Goal: Communication & Community: Share content

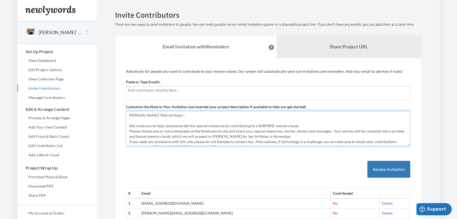
click at [312, 135] on textarea "[PERSON_NAME]’ 90th birthday ! We invite you to help commemorate this special m…" at bounding box center [268, 128] width 285 height 35
click at [365, 127] on textarea "[PERSON_NAME]’ 90th birthday ! We invite you to help commemorate this special m…" at bounding box center [268, 128] width 285 height 35
click at [392, 131] on textarea "[PERSON_NAME]’ 90th birthday ! We invite you to help commemorate this special m…" at bounding box center [268, 128] width 285 height 35
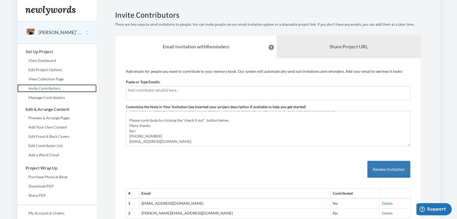
click at [52, 88] on link "Invite Contributors" at bounding box center [56, 88] width 79 height 8
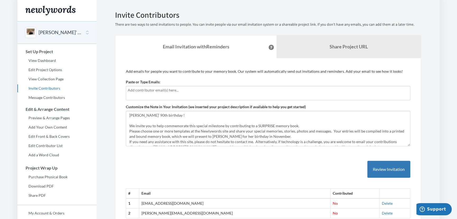
click at [151, 92] on input "text" at bounding box center [268, 90] width 281 height 6
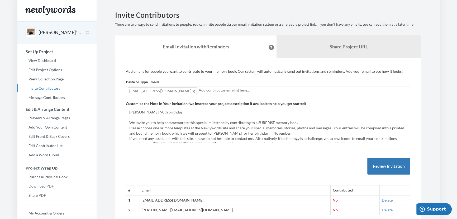
click at [214, 92] on input "text" at bounding box center [304, 90] width 210 height 6
click at [219, 91] on input "text" at bounding box center [304, 90] width 210 height 6
click at [241, 90] on input "text" at bounding box center [304, 90] width 210 height 6
click at [188, 93] on div "[EMAIL_ADDRESS][DOMAIN_NAME]" at bounding box center [268, 91] width 285 height 11
click at [200, 90] on input "text" at bounding box center [304, 90] width 210 height 6
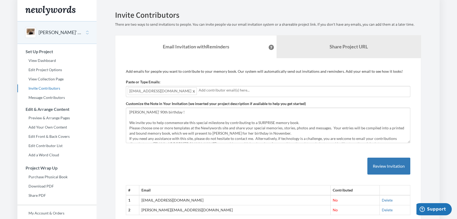
click at [199, 89] on input "text" at bounding box center [304, 90] width 210 height 6
drag, startPoint x: 279, startPoint y: 174, endPoint x: 269, endPoint y: 162, distance: 16.1
click at [279, 174] on div "# Email Contributed 1 sari@hweinstein.com No Delete 2 howard@hweinstein.com No …" at bounding box center [268, 181] width 285 height 68
click at [199, 89] on input "text" at bounding box center [304, 90] width 210 height 6
drag, startPoint x: 201, startPoint y: 92, endPoint x: 205, endPoint y: 91, distance: 4.3
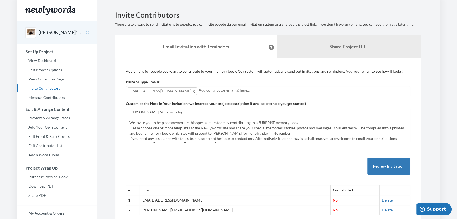
click at [201, 92] on input "text" at bounding box center [304, 90] width 210 height 6
click at [34, 209] on link "My Account & Orders" at bounding box center [56, 213] width 79 height 8
click at [270, 90] on input "text" at bounding box center [339, 90] width 139 height 6
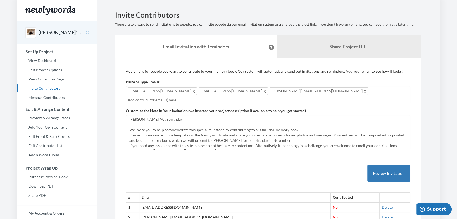
click at [295, 93] on div "[EMAIL_ADDRESS][DOMAIN_NAME] [EMAIL_ADDRESS][DOMAIN_NAME] [DOMAIN_NAME][EMAIL_A…" at bounding box center [268, 95] width 285 height 18
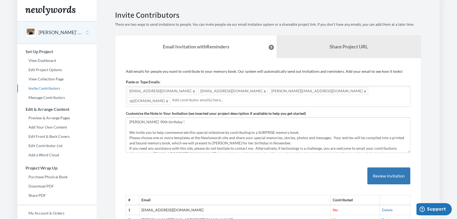
click at [338, 94] on div "[EMAIL_ADDRESS][DOMAIN_NAME] [EMAIL_ADDRESS][DOMAIN_NAME] [DOMAIN_NAME][EMAIL_A…" at bounding box center [268, 96] width 285 height 21
click at [328, 93] on div "[EMAIL_ADDRESS][DOMAIN_NAME] [EMAIL_ADDRESS][DOMAIN_NAME] [DOMAIN_NAME][EMAIL_A…" at bounding box center [268, 96] width 285 height 21
click at [319, 92] on div "[EMAIL_ADDRESS][DOMAIN_NAME] [EMAIL_ADDRESS][DOMAIN_NAME] [DOMAIN_NAME][EMAIL_A…" at bounding box center [268, 96] width 285 height 21
drag, startPoint x: 381, startPoint y: 87, endPoint x: 379, endPoint y: 90, distance: 3.7
click at [380, 88] on div "[EMAIL_ADDRESS][DOMAIN_NAME] [EMAIL_ADDRESS][DOMAIN_NAME] [DOMAIN_NAME][EMAIL_A…" at bounding box center [268, 96] width 285 height 21
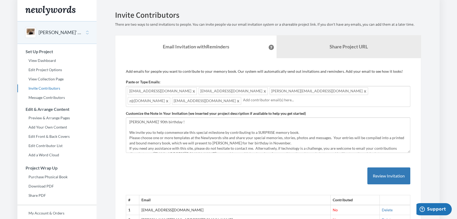
click at [379, 92] on div "[EMAIL_ADDRESS][DOMAIN_NAME] [EMAIL_ADDRESS][DOMAIN_NAME] [DOMAIN_NAME][EMAIL_A…" at bounding box center [268, 96] width 285 height 21
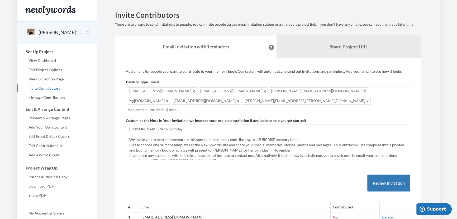
click at [405, 92] on div "jonsp01@gmail.com josh@1weinstein.com hannah.stulberg@gmail.com z@1zach.com lco…" at bounding box center [268, 100] width 285 height 28
click at [406, 91] on div "jonsp01@gmail.com josh@1weinstein.com hannah.stulberg@gmail.com z@1zach.com lco…" at bounding box center [268, 100] width 285 height 28
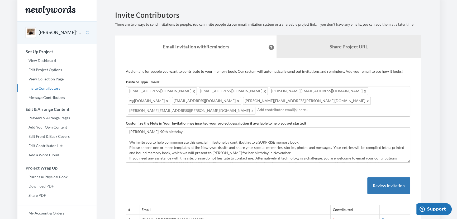
click at [257, 107] on input "text" at bounding box center [332, 110] width 151 height 6
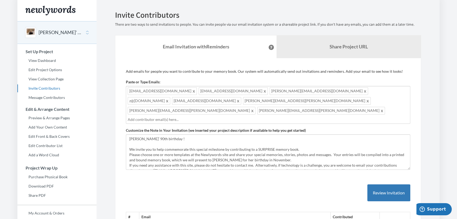
drag, startPoint x: 241, startPoint y: 102, endPoint x: 251, endPoint y: 106, distance: 10.5
click at [241, 116] on input "text" at bounding box center [268, 119] width 281 height 6
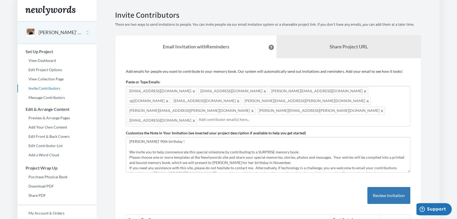
click at [280, 116] on input "text" at bounding box center [304, 119] width 210 height 6
click at [349, 102] on div "jonsp01@gmail.com josh@1weinstein.com hannah.stulberg@gmail.com z@1zach.com lco…" at bounding box center [268, 106] width 285 height 40
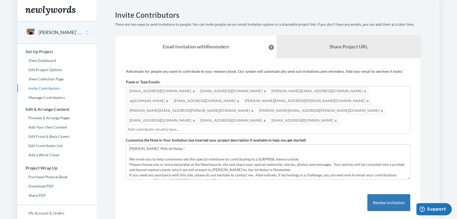
click at [387, 99] on div "jonsp01@gmail.com josh@1weinstein.com hannah.stulberg@gmail.com z@1zach.com lco…" at bounding box center [268, 110] width 285 height 48
click at [388, 102] on div "jonsp01@gmail.com josh@1weinstein.com hannah.stulberg@gmail.com z@1zach.com lco…" at bounding box center [268, 110] width 285 height 48
click at [389, 101] on div "jonsp01@gmail.com josh@1weinstein.com hannah.stulberg@gmail.com z@1zach.com lco…" at bounding box center [268, 110] width 285 height 48
click at [384, 102] on div "jonsp01@gmail.com josh@1weinstein.com hannah.stulberg@gmail.com z@1zach.com lco…" at bounding box center [268, 110] width 285 height 48
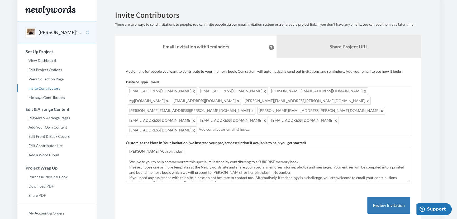
click at [199, 112] on div "jonsp01@gmail.com josh@1weinstein.com hannah.stulberg@gmail.com z@1zach.com lco…" at bounding box center [268, 111] width 285 height 50
click at [270, 126] on input "text" at bounding box center [339, 129] width 139 height 6
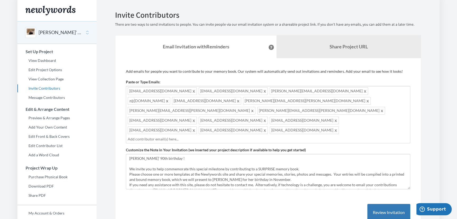
click at [335, 136] on input "text" at bounding box center [268, 139] width 281 height 6
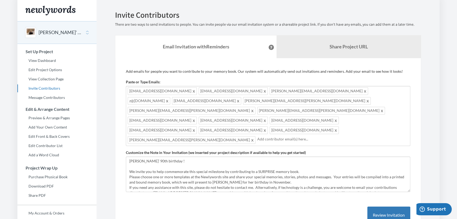
drag, startPoint x: 359, startPoint y: 112, endPoint x: 363, endPoint y: 111, distance: 3.5
click at [360, 112] on div "jonsp01@gmail.com josh@1weinstein.com hannah.stulberg@gmail.com z@1zach.com lco…" at bounding box center [268, 116] width 285 height 60
click at [363, 112] on div "jonsp01@gmail.com josh@1weinstein.com hannah.stulberg@gmail.com z@1zach.com lco…" at bounding box center [268, 116] width 285 height 60
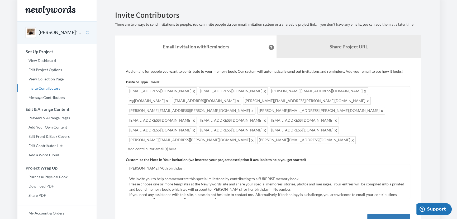
click at [402, 109] on div "jonsp01@gmail.com josh@1weinstein.com hannah.stulberg@gmail.com z@1zach.com lco…" at bounding box center [268, 119] width 285 height 67
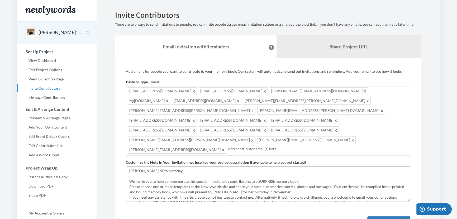
click at [235, 122] on div "jonsp01@gmail.com josh@1weinstein.com hannah.stulberg@gmail.com z@1zach.com lco…" at bounding box center [268, 121] width 285 height 70
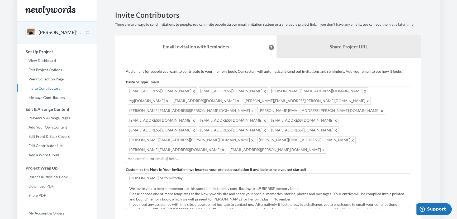
drag, startPoint x: 254, startPoint y: 119, endPoint x: 256, endPoint y: 121, distance: 3.0
click at [254, 156] on input "text" at bounding box center [268, 159] width 281 height 6
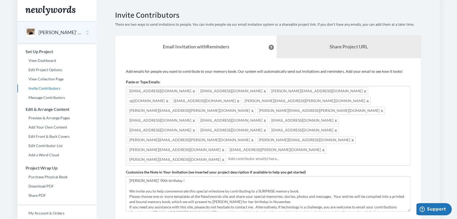
drag, startPoint x: 292, startPoint y: 121, endPoint x: 297, endPoint y: 122, distance: 5.3
click at [293, 156] on input "text" at bounding box center [318, 159] width 181 height 6
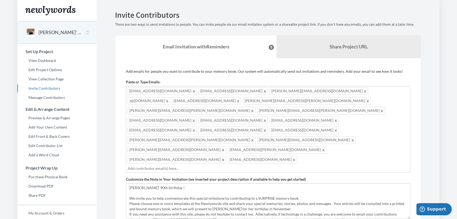
drag, startPoint x: 330, startPoint y: 119, endPoint x: 335, endPoint y: 122, distance: 6.9
click at [330, 119] on div "jonsp01@gmail.com josh@1weinstein.com hannah.stulberg@gmail.com z@1zach.com lco…" at bounding box center [268, 129] width 285 height 87
click at [387, 119] on div "jonsp01@gmail.com josh@1weinstein.com hannah.stulberg@gmail.com z@1zach.com lco…" at bounding box center [268, 129] width 285 height 87
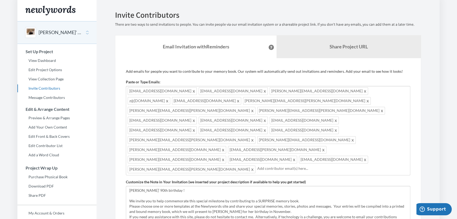
click at [271, 165] on input "text" at bounding box center [332, 168] width 151 height 6
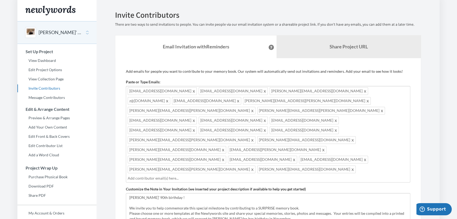
click at [246, 132] on div "jonsp01@gmail.com josh@1weinstein.com hannah.stulberg@gmail.com z@1zach.com lco…" at bounding box center [268, 134] width 285 height 96
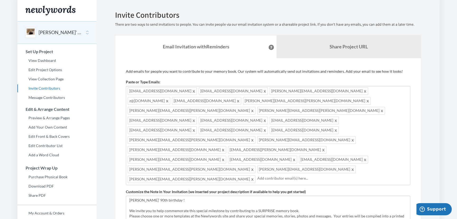
click at [314, 175] on input "text" at bounding box center [332, 178] width 151 height 6
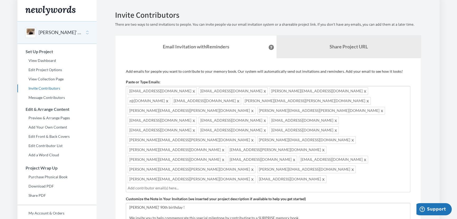
click at [350, 131] on div "jonsp01@gmail.com josh@1weinstein.com hannah.stulberg@gmail.com z@1zach.com lco…" at bounding box center [268, 139] width 285 height 106
click at [190, 185] on input "text" at bounding box center [268, 188] width 281 height 6
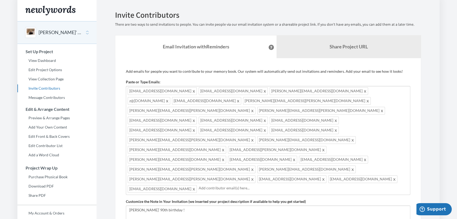
click at [203, 185] on input "text" at bounding box center [304, 188] width 210 height 6
click at [270, 185] on input "text" at bounding box center [339, 188] width 139 height 6
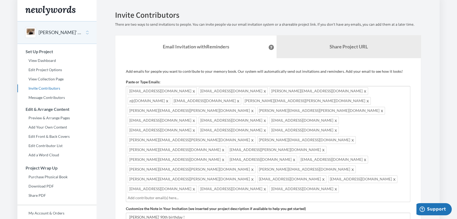
click at [327, 195] on input "text" at bounding box center [268, 198] width 281 height 6
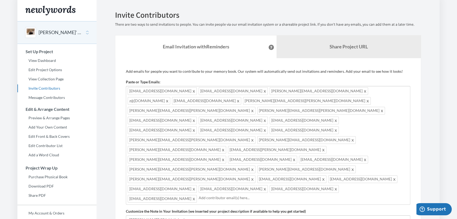
click at [349, 138] on div "jonsp01@gmail.com josh@1weinstein.com hannah.stulberg@gmail.com z@1zach.com lco…" at bounding box center [268, 145] width 285 height 119
drag, startPoint x: 152, startPoint y: 149, endPoint x: 158, endPoint y: 151, distance: 6.5
click at [270, 195] on input "text" at bounding box center [339, 198] width 139 height 6
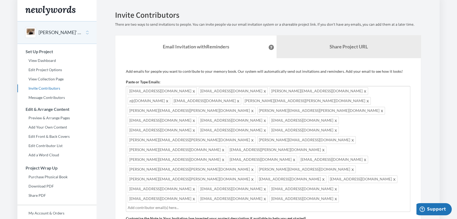
click at [199, 151] on div "jonsp01@gmail.com josh@1weinstein.com hannah.stulberg@gmail.com z@1zach.com lco…" at bounding box center [268, 149] width 285 height 126
click at [264, 204] on input "text" at bounding box center [318, 207] width 181 height 6
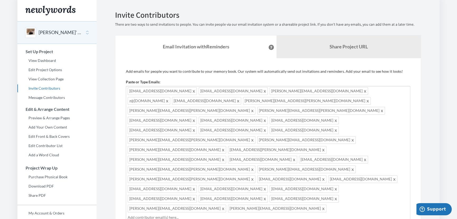
click at [194, 214] on input "text" at bounding box center [268, 217] width 281 height 6
click at [208, 214] on input "text" at bounding box center [268, 217] width 281 height 6
drag, startPoint x: 169, startPoint y: 156, endPoint x: 174, endPoint y: 160, distance: 6.6
click at [199, 214] on input "text" at bounding box center [304, 217] width 210 height 6
click at [270, 214] on input "text" at bounding box center [339, 217] width 139 height 6
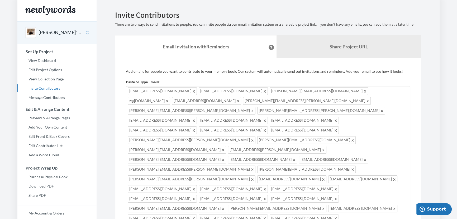
drag, startPoint x: 203, startPoint y: 164, endPoint x: 203, endPoint y: 167, distance: 3.2
click at [203, 165] on div "jonsp01@gmail.com josh@1weinstein.com hannah.stulberg@gmail.com z@1zach.com lco…" at bounding box center [268, 163] width 285 height 155
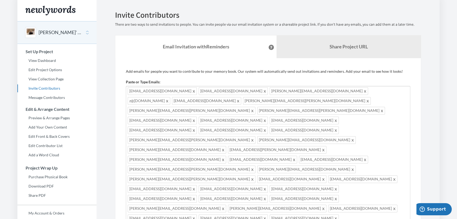
drag, startPoint x: 306, startPoint y: 167, endPoint x: 310, endPoint y: 170, distance: 5.1
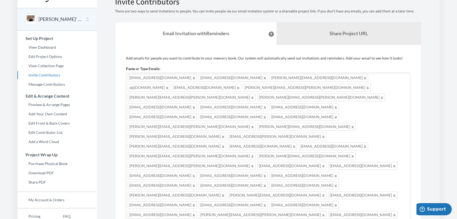
scroll to position [24, 0]
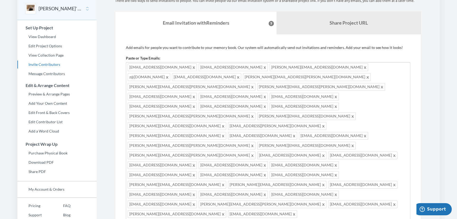
click at [341, 144] on div "jonsp01@gmail.com josh@1weinstein.com hannah.stulberg@gmail.com z@1zach.com lco…" at bounding box center [268, 149] width 285 height 175
click at [342, 144] on div "jonsp01@gmail.com josh@1weinstein.com hannah.stulberg@gmail.com z@1zach.com lco…" at bounding box center [268, 149] width 285 height 175
click at [357, 146] on div "jonsp01@gmail.com josh@1weinstein.com hannah.stulberg@gmail.com z@1zach.com lco…" at bounding box center [268, 149] width 285 height 175
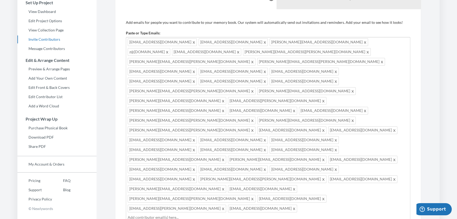
scroll to position [72, 0]
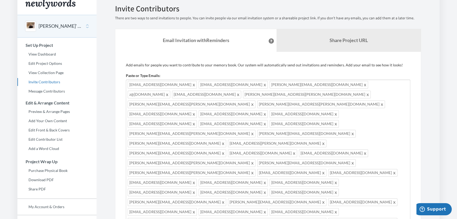
scroll to position [0, 0]
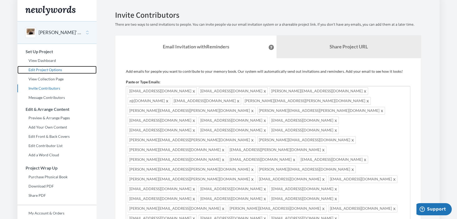
click at [48, 70] on link "Edit Project Options" at bounding box center [56, 70] width 79 height 8
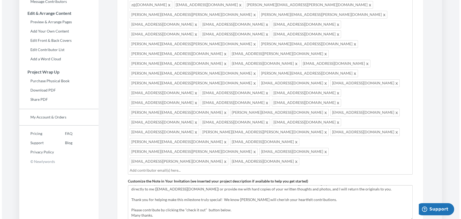
scroll to position [24, 0]
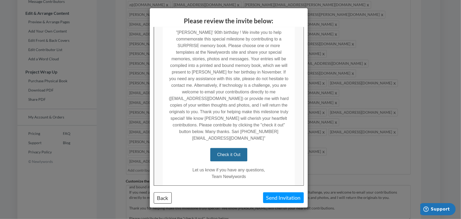
scroll to position [123, 0]
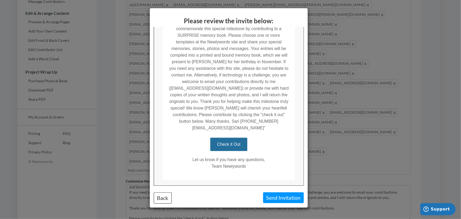
drag, startPoint x: 190, startPoint y: 146, endPoint x: 270, endPoint y: 155, distance: 79.8
click at [270, 155] on td "Let us know if you have any questions, Team Newlywords" at bounding box center [228, 165] width 132 height 29
click at [66, 170] on div "Please review the invite below: Back Send Invitation" at bounding box center [230, 109] width 461 height 219
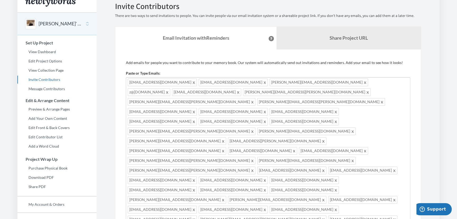
scroll to position [0, 0]
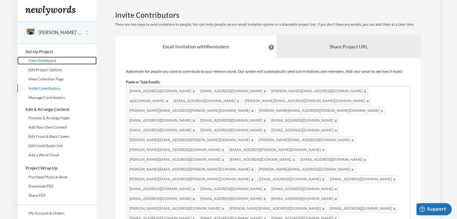
click at [54, 61] on link "View Dashboard" at bounding box center [56, 61] width 79 height 8
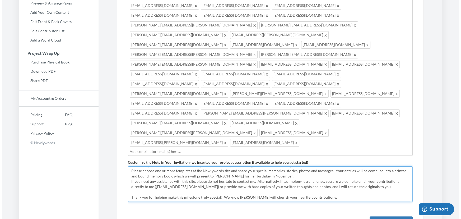
scroll to position [19, 0]
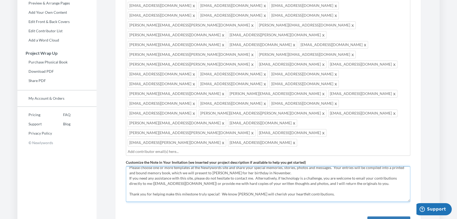
click at [294, 166] on textarea "[PERSON_NAME]’ 90th birthday ! We invite you to help commemorate this special m…" at bounding box center [268, 183] width 285 height 35
type textarea "[PERSON_NAME]’ 90th birthday ! We invite you to help commemorate this special m…"
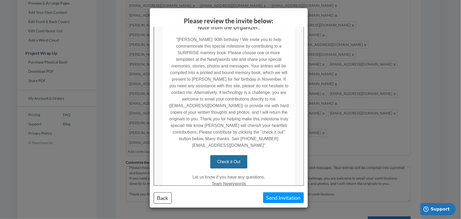
scroll to position [110, 0]
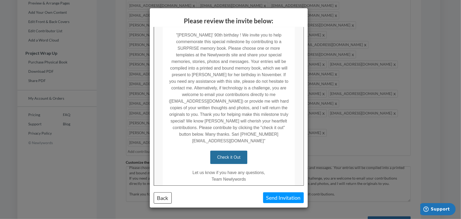
drag, startPoint x: 300, startPoint y: 113, endPoint x: 460, endPoint y: 199, distance: 181.0
click at [162, 198] on button "Back" at bounding box center [163, 197] width 18 height 11
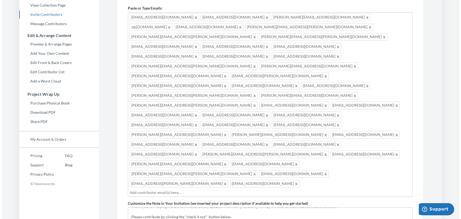
scroll to position [115, 0]
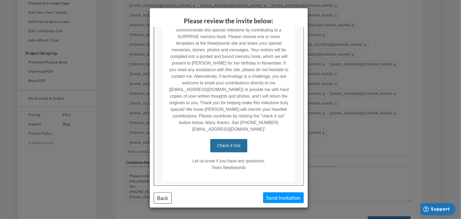
scroll to position [123, 0]
click at [283, 198] on button "Send Invitation" at bounding box center [283, 197] width 41 height 11
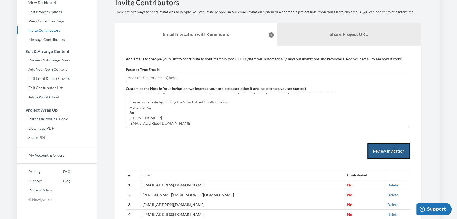
scroll to position [48, 0]
